Goal: Information Seeking & Learning: Check status

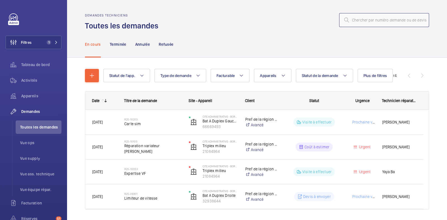
click at [363, 20] on input "text" at bounding box center [384, 20] width 90 height 14
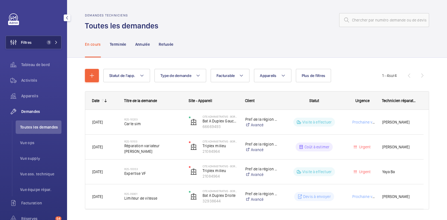
click at [32, 42] on button "Filtres 1" at bounding box center [34, 42] width 56 height 13
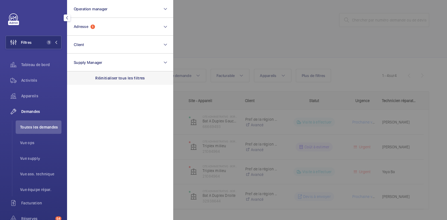
click at [118, 78] on p "Réinitialiser tous les filtres" at bounding box center [120, 78] width 50 height 6
click at [291, 13] on div at bounding box center [396, 110] width 447 height 220
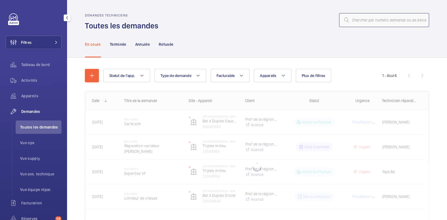
click at [357, 20] on input "text" at bounding box center [384, 20] width 90 height 14
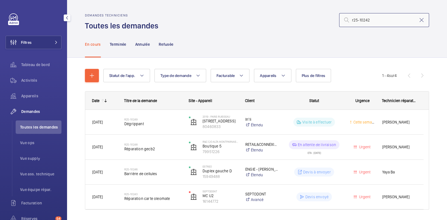
drag, startPoint x: 373, startPoint y: 18, endPoint x: 294, endPoint y: 21, distance: 78.8
click at [294, 21] on div "r25-10242" at bounding box center [295, 19] width 267 height 13
click at [367, 20] on input "r25-10242" at bounding box center [384, 20] width 90 height 14
drag, startPoint x: 380, startPoint y: 19, endPoint x: 349, endPoint y: 22, distance: 30.6
click at [353, 24] on input "r25-10242" at bounding box center [384, 20] width 90 height 14
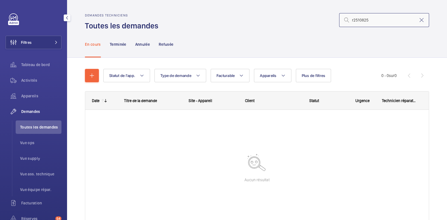
drag, startPoint x: 373, startPoint y: 21, endPoint x: 339, endPoint y: 20, distance: 33.8
click at [339, 20] on div "r2510825" at bounding box center [384, 20] width 90 height 14
click at [351, 18] on input "r2510825" at bounding box center [384, 20] width 90 height 14
click at [353, 18] on input "r2510825" at bounding box center [384, 20] width 90 height 14
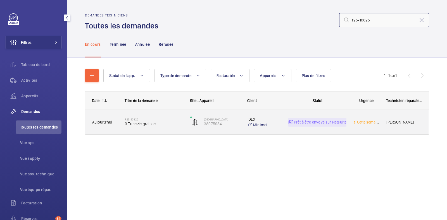
type input "r25-10825"
click at [173, 122] on span "3 Tube de graisse" at bounding box center [154, 124] width 58 height 6
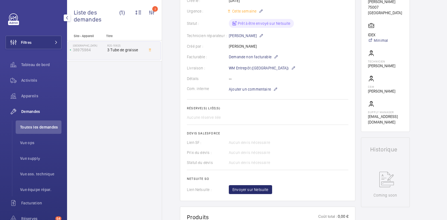
scroll to position [105, 0]
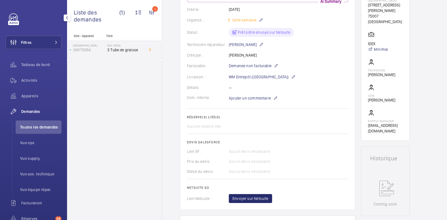
click at [309, 85] on div "Détails --" at bounding box center [267, 88] width 161 height 6
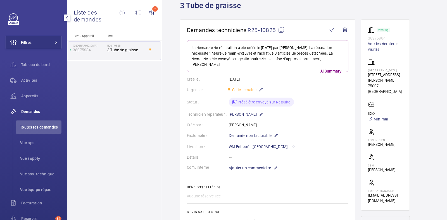
scroll to position [0, 0]
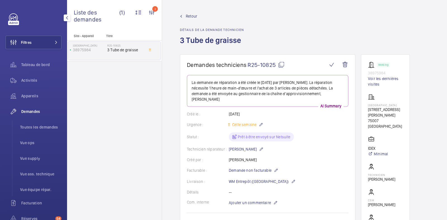
click at [12, 15] on link at bounding box center [13, 17] width 9 height 9
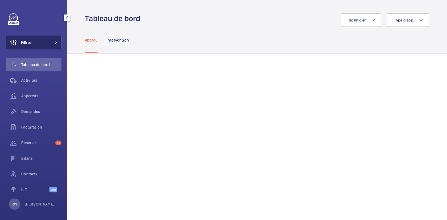
click at [45, 43] on button "Filtres" at bounding box center [34, 42] width 56 height 13
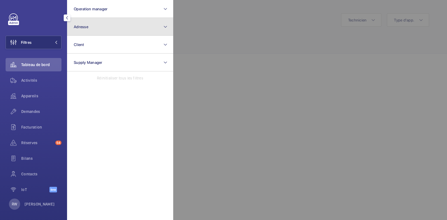
click at [96, 29] on button "Adresse" at bounding box center [120, 27] width 106 height 18
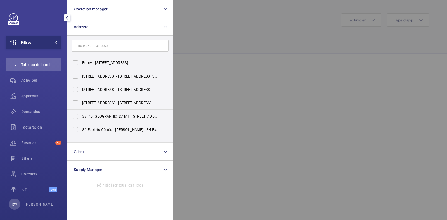
click at [105, 44] on input "text" at bounding box center [119, 46] width 97 height 12
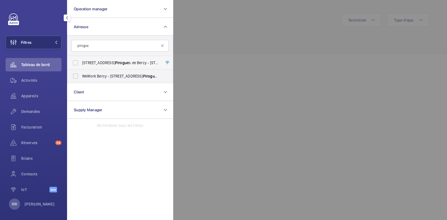
type input "pirogue"
click at [75, 65] on label "8 Rue des Pirogue s de Bercy - 8 Rue des Pirogue s de Bercy, 75012 PARIS, PARIS…" at bounding box center [115, 62] width 97 height 13
click at [75, 65] on input "8 Rue des Pirogue s de Bercy - 8 Rue des Pirogue s de Bercy, 75012 PARIS, PARIS…" at bounding box center [75, 62] width 11 height 11
checkbox input "true"
click at [79, 75] on label "WeWork Bercy - 8 Rue des Pirogue s de Bercy, PARIS 75012" at bounding box center [115, 76] width 97 height 13
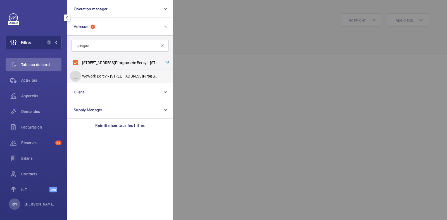
click at [79, 75] on input "WeWork Bercy - 8 Rue des Pirogue s de Bercy, PARIS 75012" at bounding box center [75, 76] width 11 height 11
checkbox input "true"
click at [233, 38] on div at bounding box center [396, 110] width 447 height 220
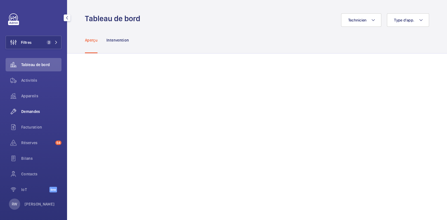
click at [32, 110] on span "Demandes" at bounding box center [41, 112] width 40 height 6
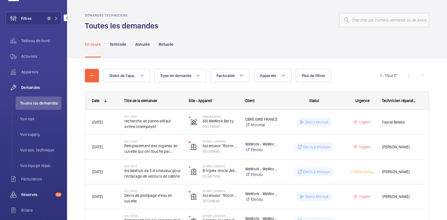
scroll to position [35, 0]
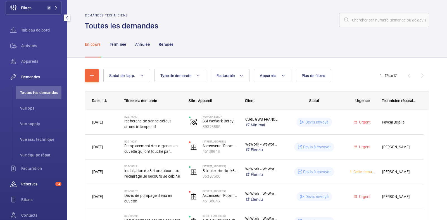
click at [29, 184] on span "Réserves" at bounding box center [37, 184] width 32 height 6
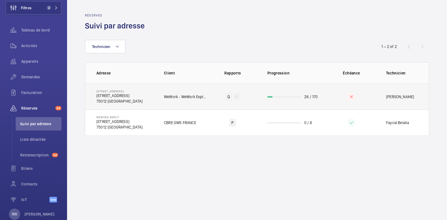
click at [324, 96] on td "26 / 170" at bounding box center [291, 97] width 67 height 26
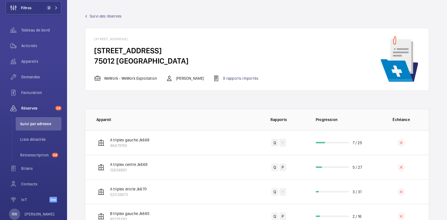
click at [208, 102] on wm-front-table "0 of 0 Appareil Rapports Progression Échéance A triplex gauche Jk668 46479150 Q…" at bounding box center [257, 201] width 380 height 202
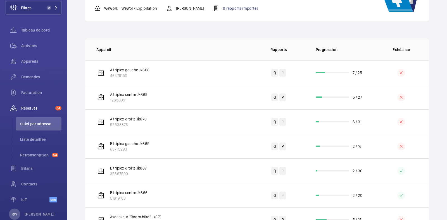
scroll to position [95, 0]
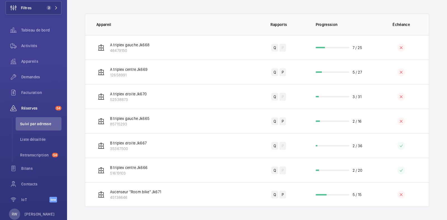
click at [168, 208] on wm-front-admin-audit-building-devices "Suivi des réserves 8 Rue des Pirogues de Bercy 8 Rue des Pirogues de Bercy, 750…" at bounding box center [257, 63] width 380 height 316
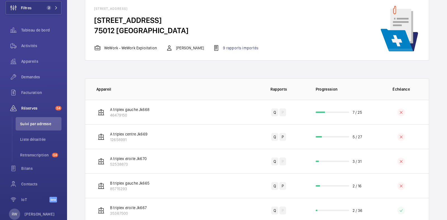
scroll to position [0, 0]
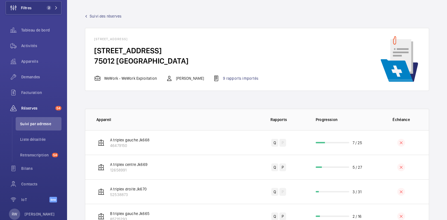
click at [191, 13] on div "Suivi des réserves" at bounding box center [257, 16] width 344 height 6
click at [112, 16] on span "Suivi des réserves" at bounding box center [106, 16] width 32 height 6
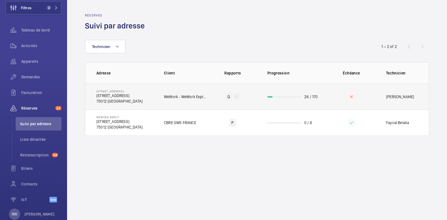
click at [314, 98] on p "26 / 170" at bounding box center [310, 97] width 13 height 6
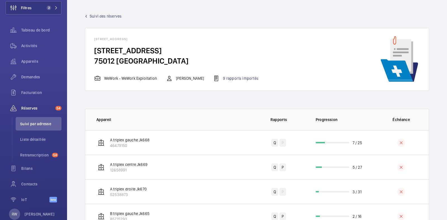
click at [118, 18] on span "Suivi des réserves" at bounding box center [106, 16] width 32 height 6
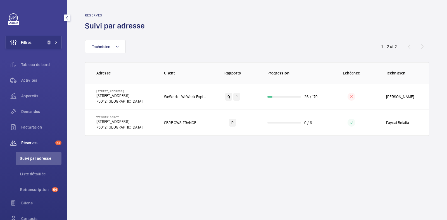
click at [13, 18] on link at bounding box center [13, 17] width 9 height 9
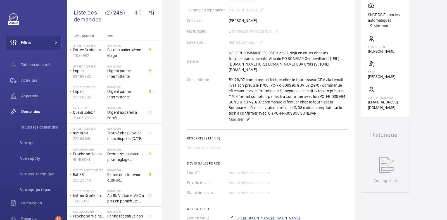
scroll to position [70, 0]
